Goal: Find specific fact: Find specific fact

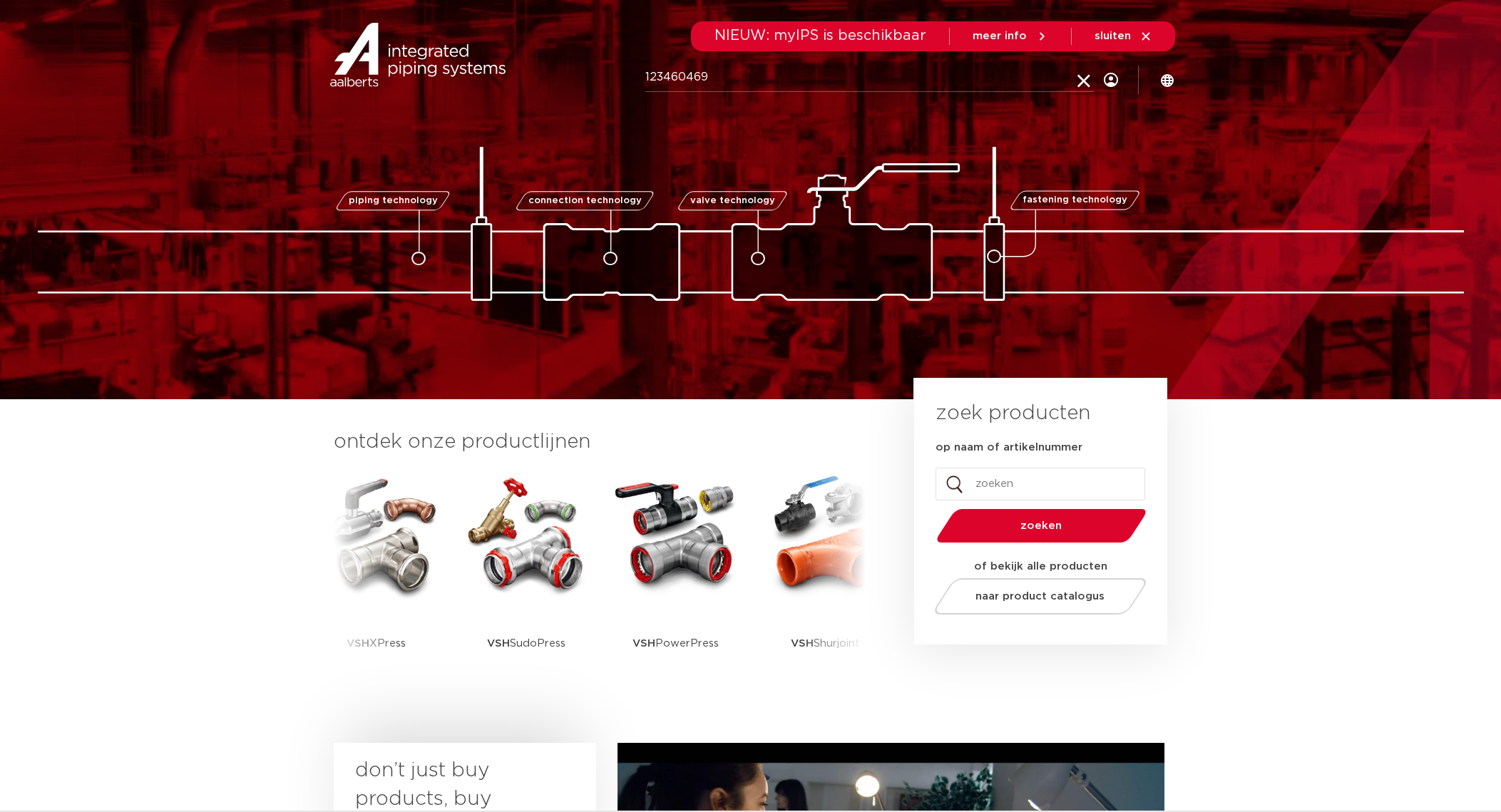
type input "123460469"
click button "Zoeken" at bounding box center [0, 0] width 0 height 0
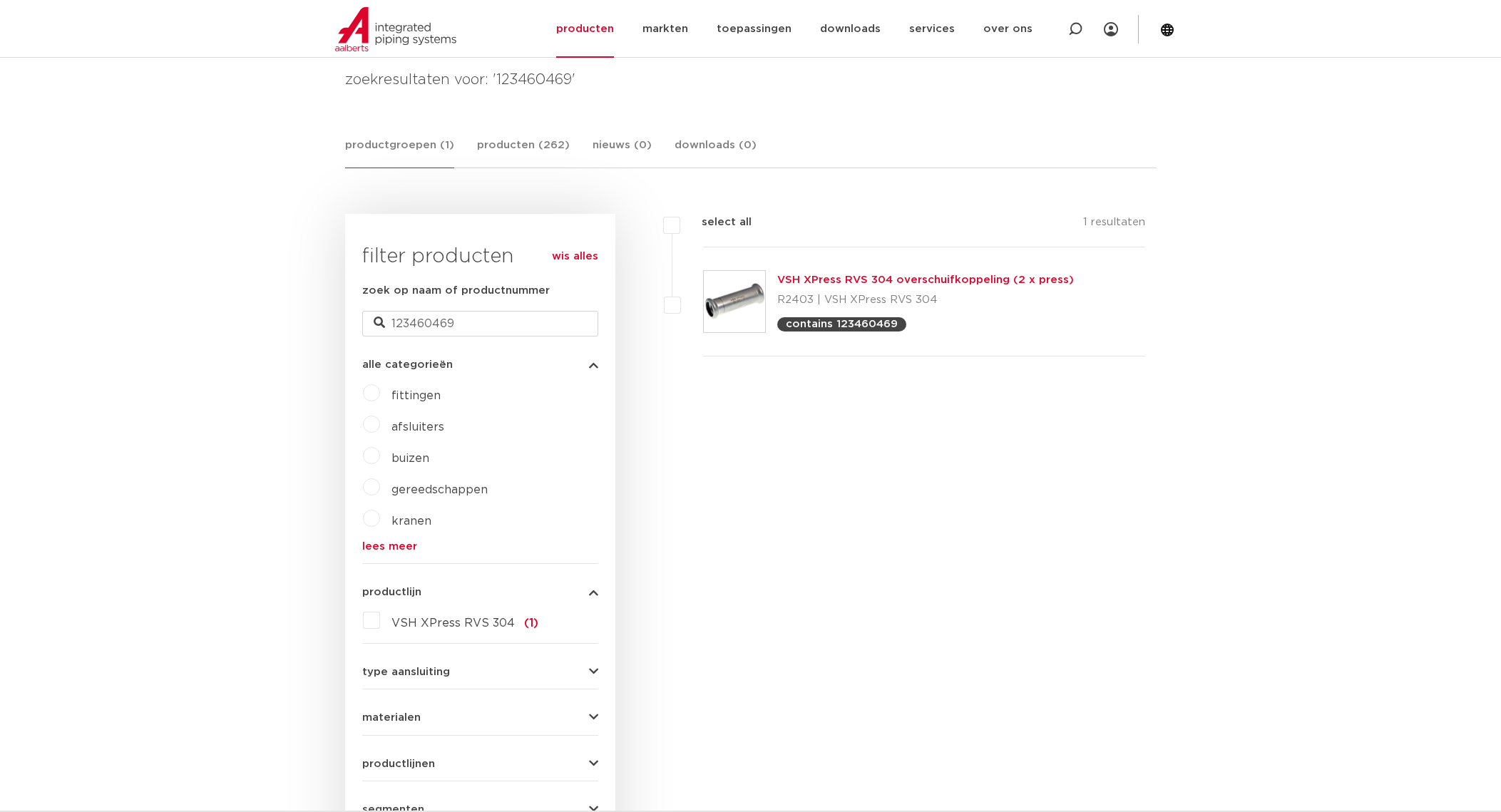
click at [1009, 279] on link "VSH XPress RVS 304 overschuifkoppeling (2 x press)" at bounding box center [926, 280] width 296 height 11
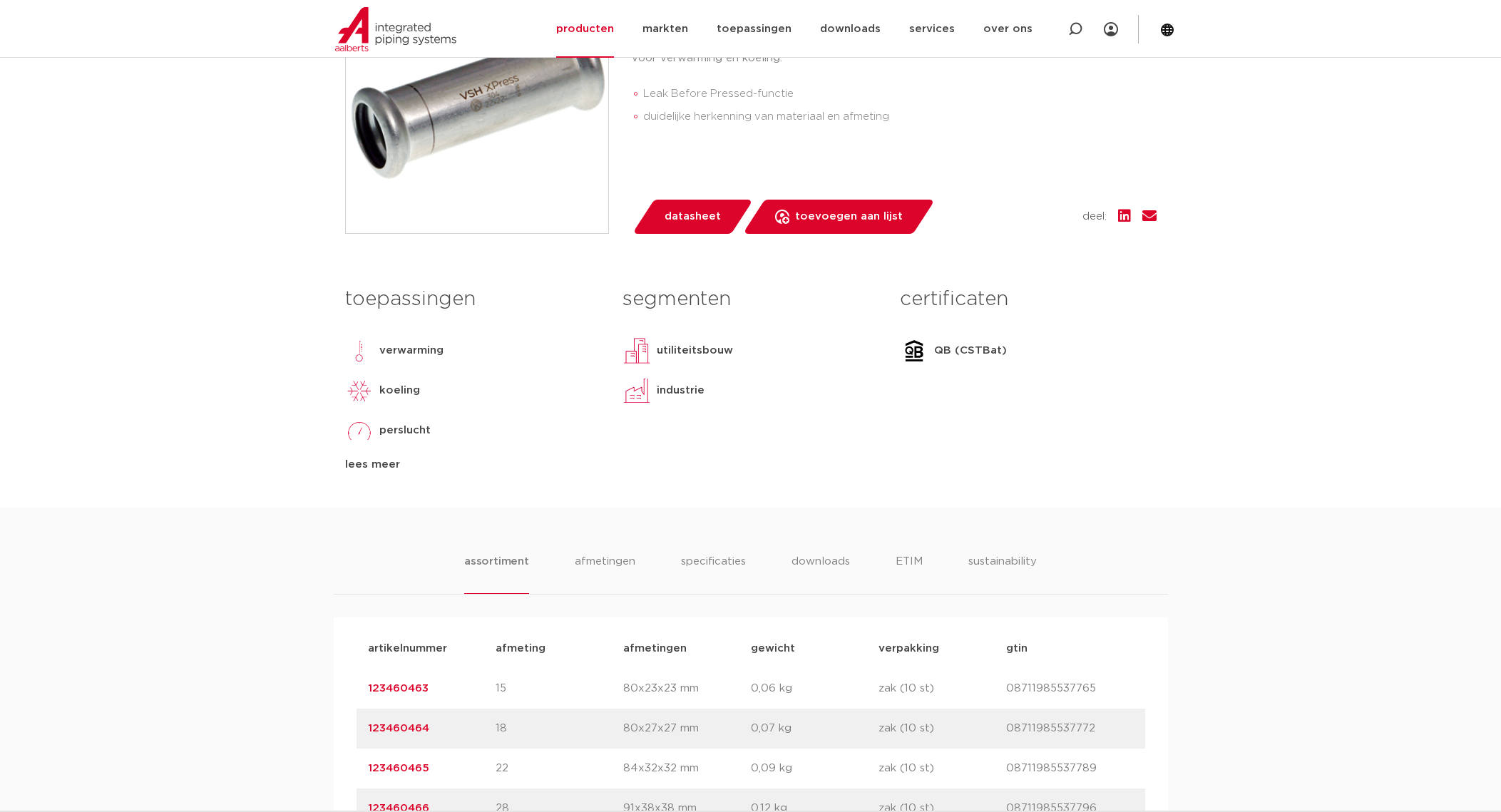
scroll to position [831, 0]
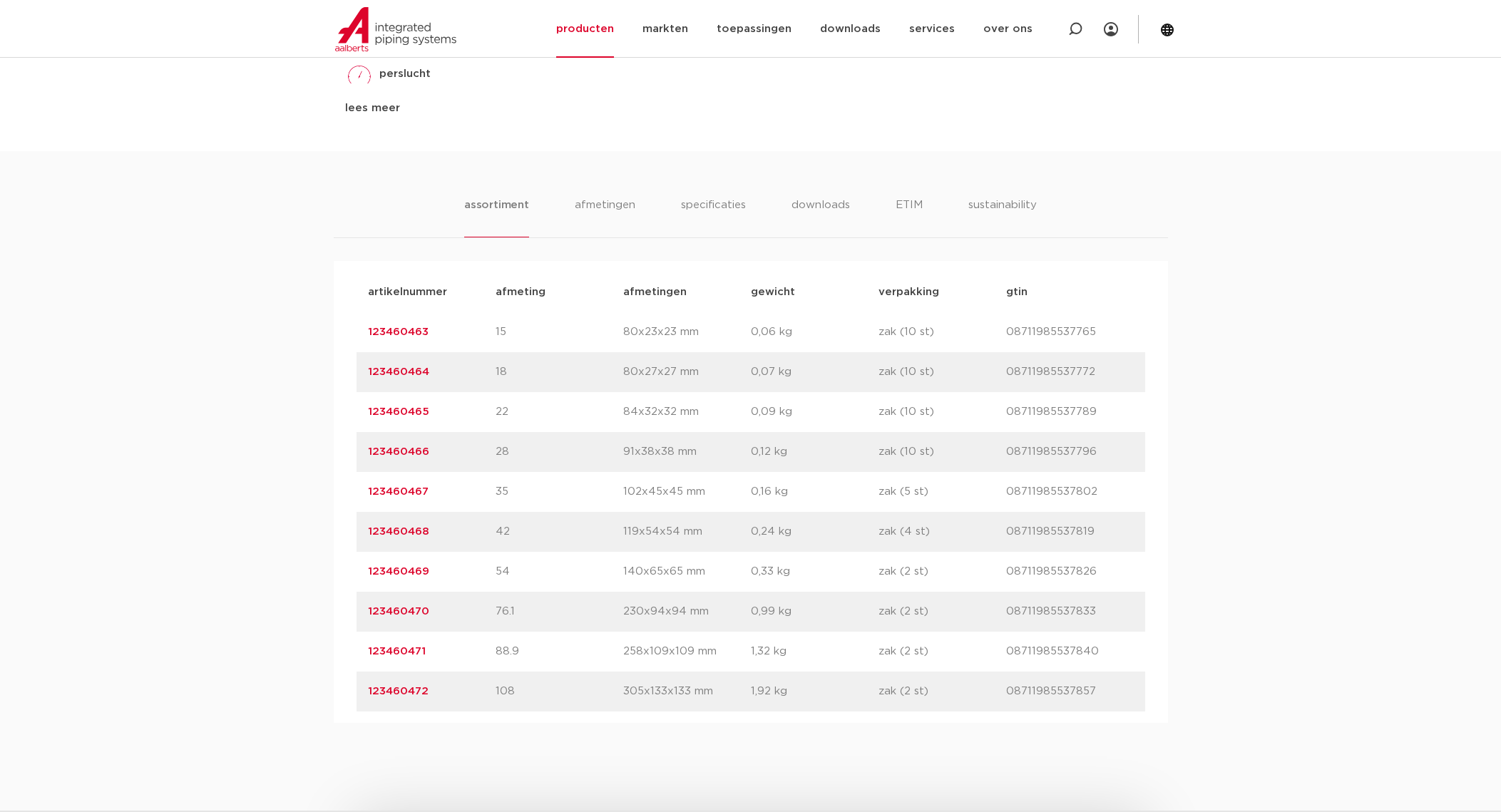
drag, startPoint x: 434, startPoint y: 615, endPoint x: 352, endPoint y: 616, distance: 82.0
click at [352, 616] on div "artikelnummer afmeting [GEOGRAPHIC_DATA] gewicht verpakking gtin artikelnummer …" at bounding box center [751, 491] width 834 height 462
copy link "123460470"
click at [1368, 422] on div "assortiment [GEOGRAPHIC_DATA] specificaties downloads ETIM sustainability assor…" at bounding box center [750, 436] width 1501 height 572
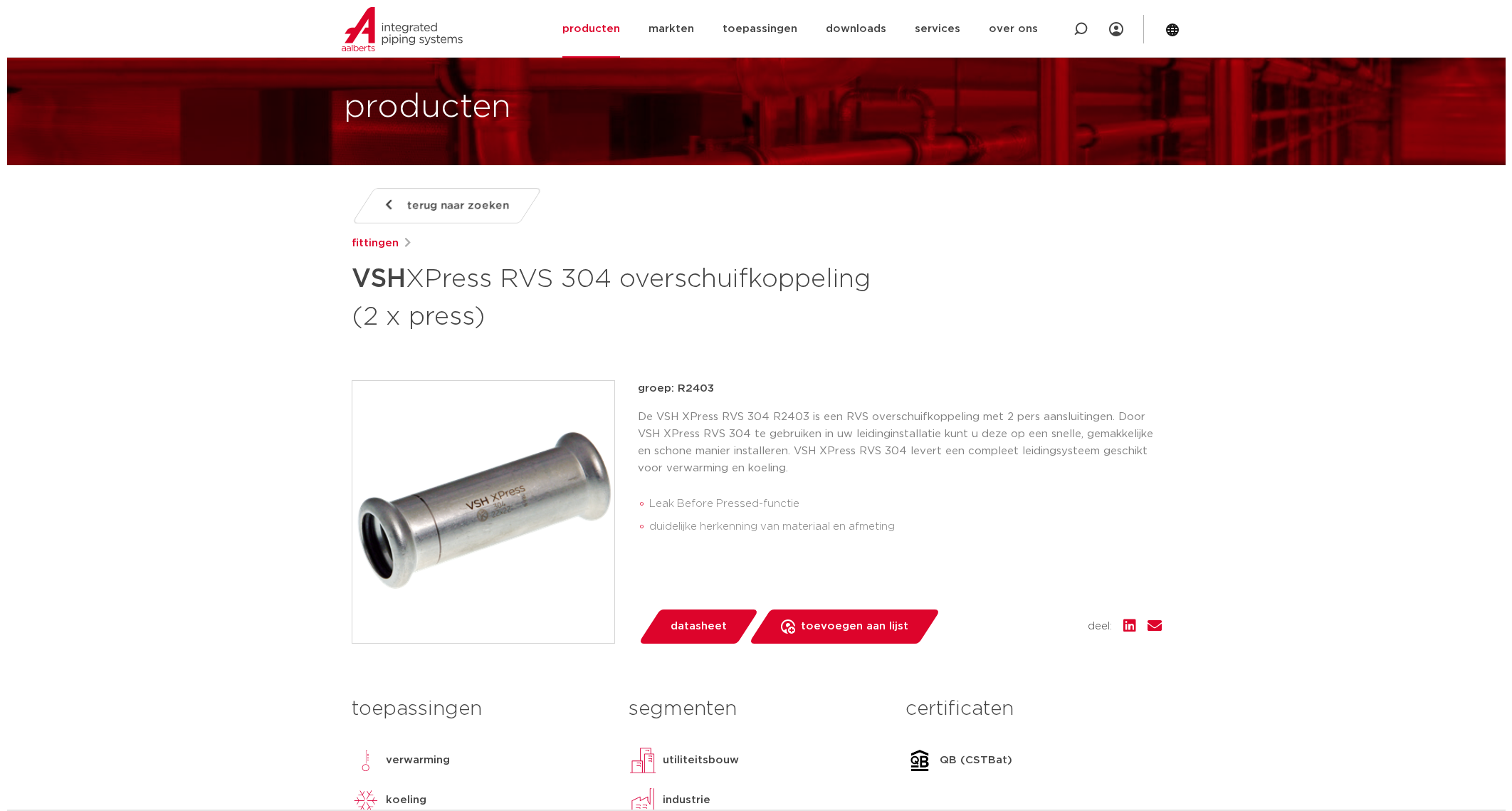
scroll to position [0, 0]
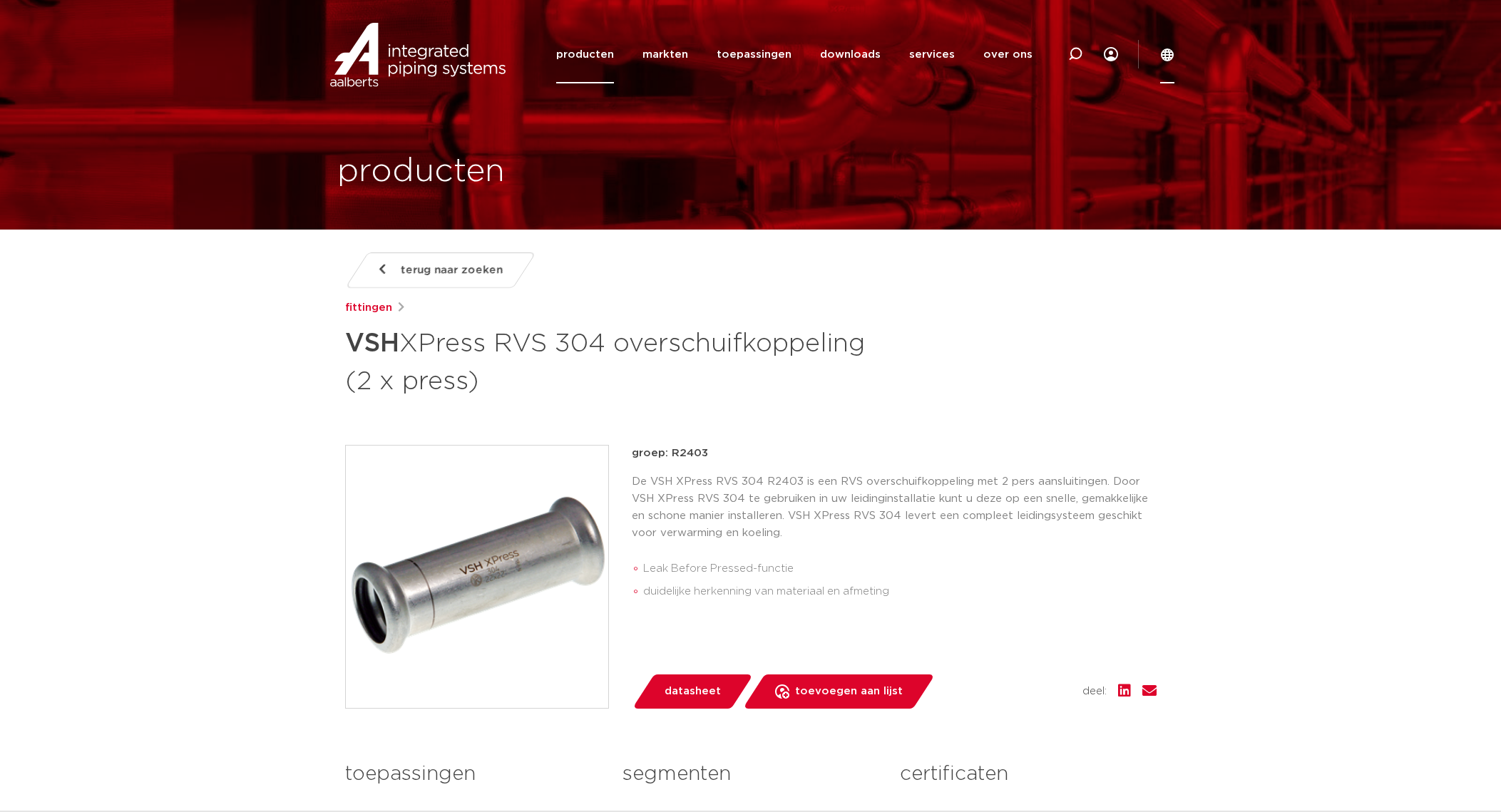
click at [1167, 59] on icon at bounding box center [1168, 55] width 15 height 15
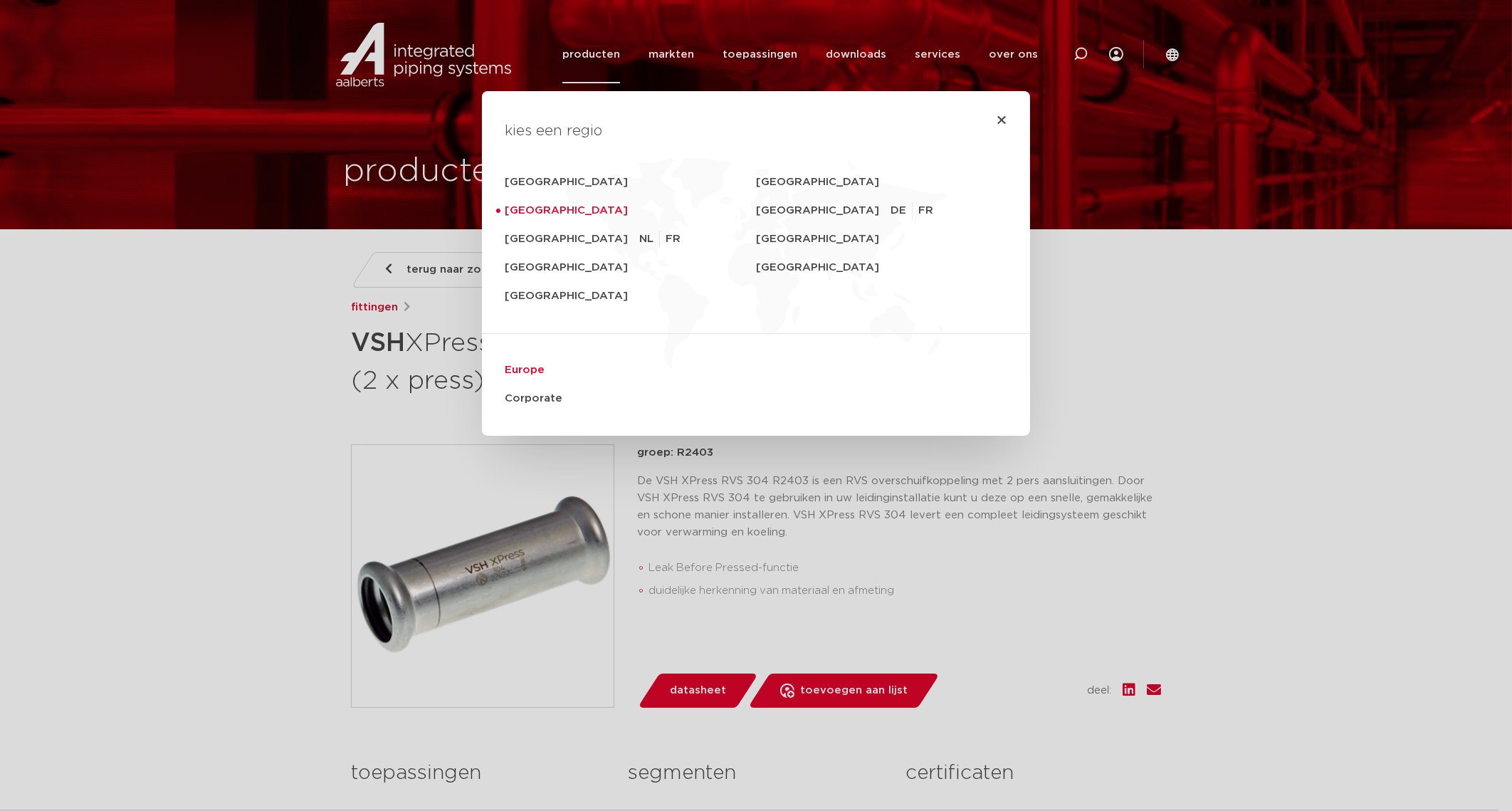
click at [520, 368] on link "Europe" at bounding box center [756, 370] width 503 height 28
